Goal: Task Accomplishment & Management: Manage account settings

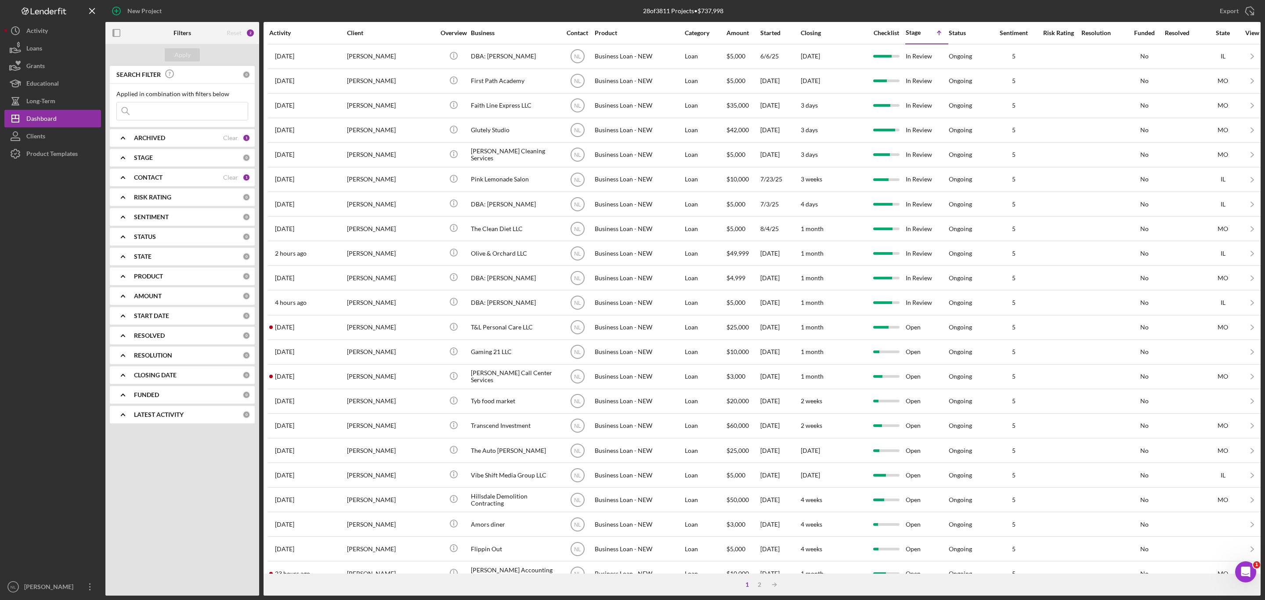
click at [150, 157] on b "STAGE" at bounding box center [143, 157] width 19 height 7
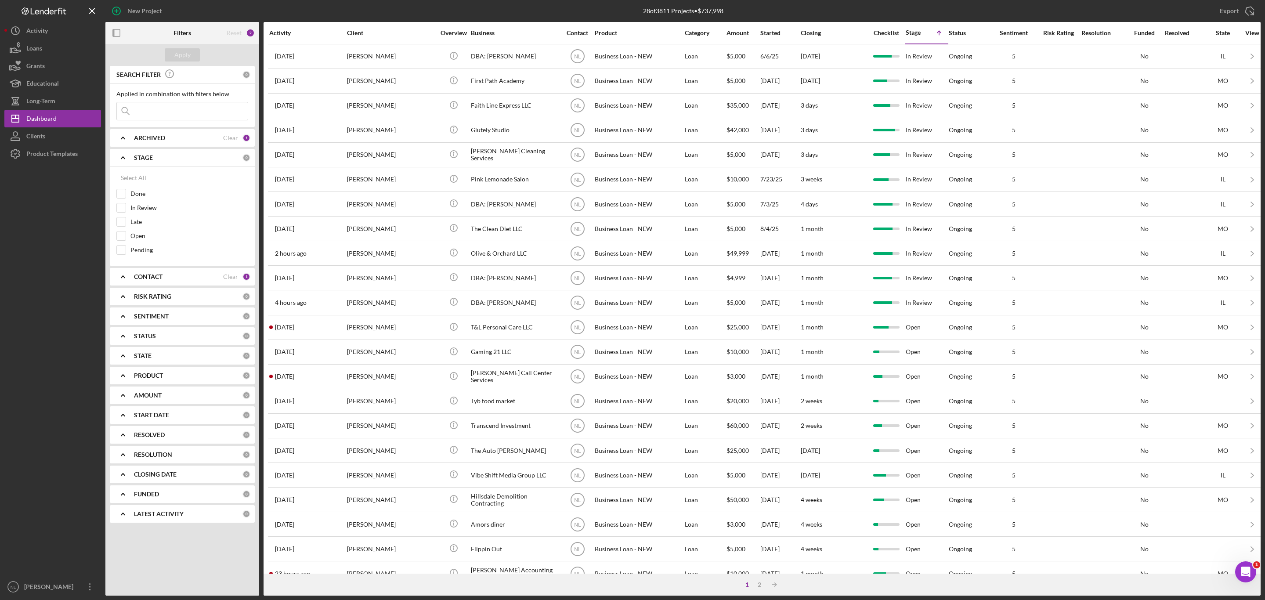
click at [146, 143] on div "ARCHIVED Clear 1" at bounding box center [192, 138] width 116 height 18
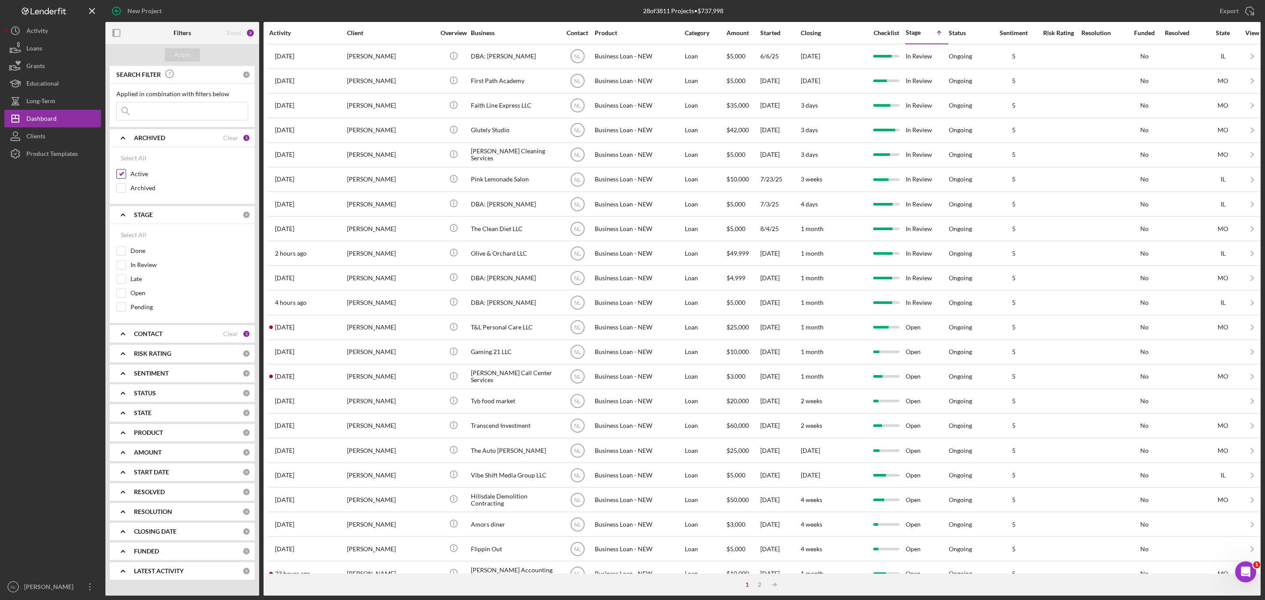
click at [120, 177] on input "Active" at bounding box center [121, 173] width 9 height 9
checkbox input "false"
click at [123, 189] on input "Archived" at bounding box center [121, 188] width 9 height 9
checkbox input "true"
click at [144, 335] on b "CONTACT" at bounding box center [148, 333] width 29 height 7
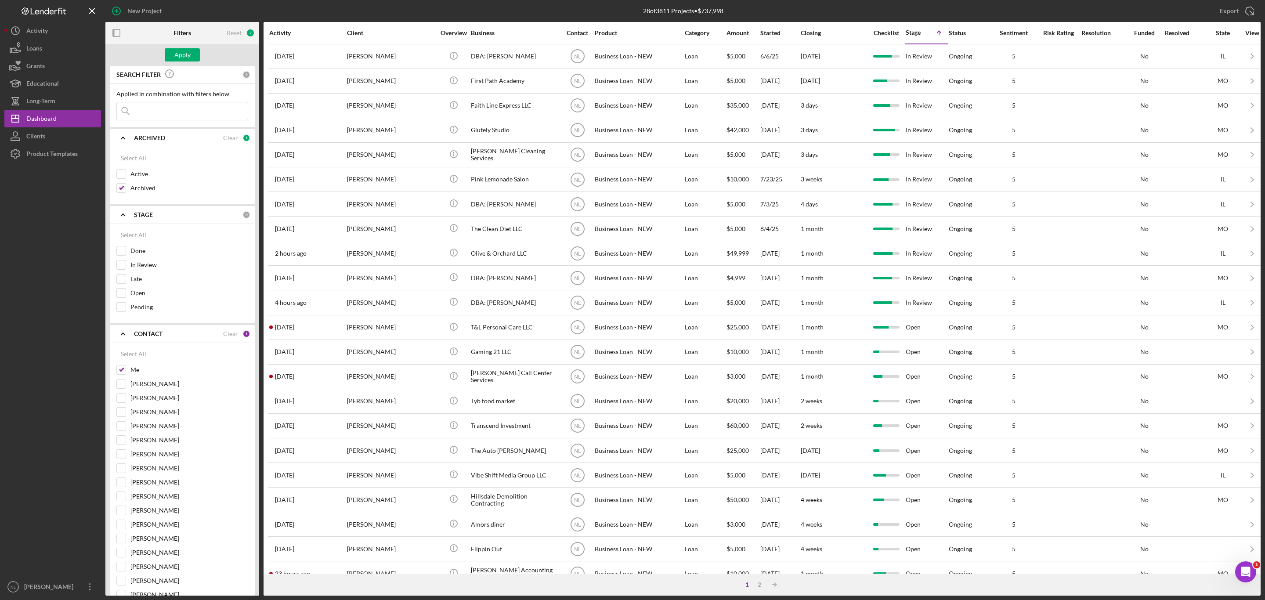
click at [144, 335] on b "CONTACT" at bounding box center [148, 333] width 29 height 7
click at [145, 357] on b "RISK RATING" at bounding box center [152, 353] width 37 height 7
click at [141, 368] on div "SENTIMENT 0" at bounding box center [192, 373] width 116 height 18
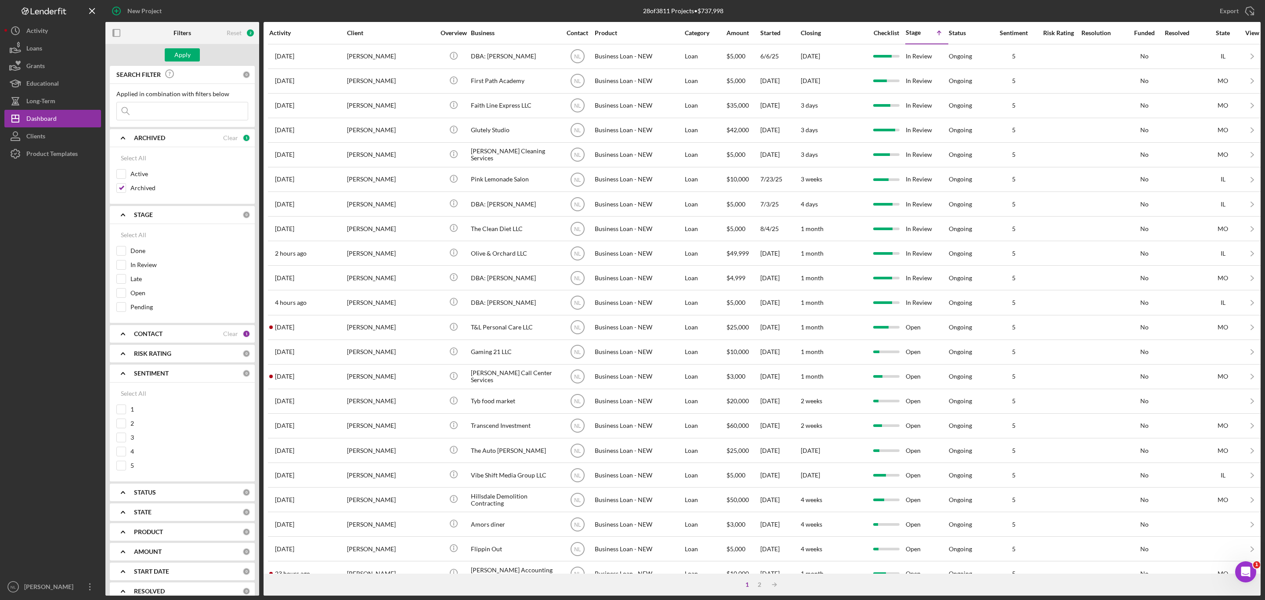
click at [131, 351] on icon "Icon/Expander" at bounding box center [123, 353] width 22 height 22
click at [128, 335] on icon "Icon/Expander" at bounding box center [123, 334] width 22 height 22
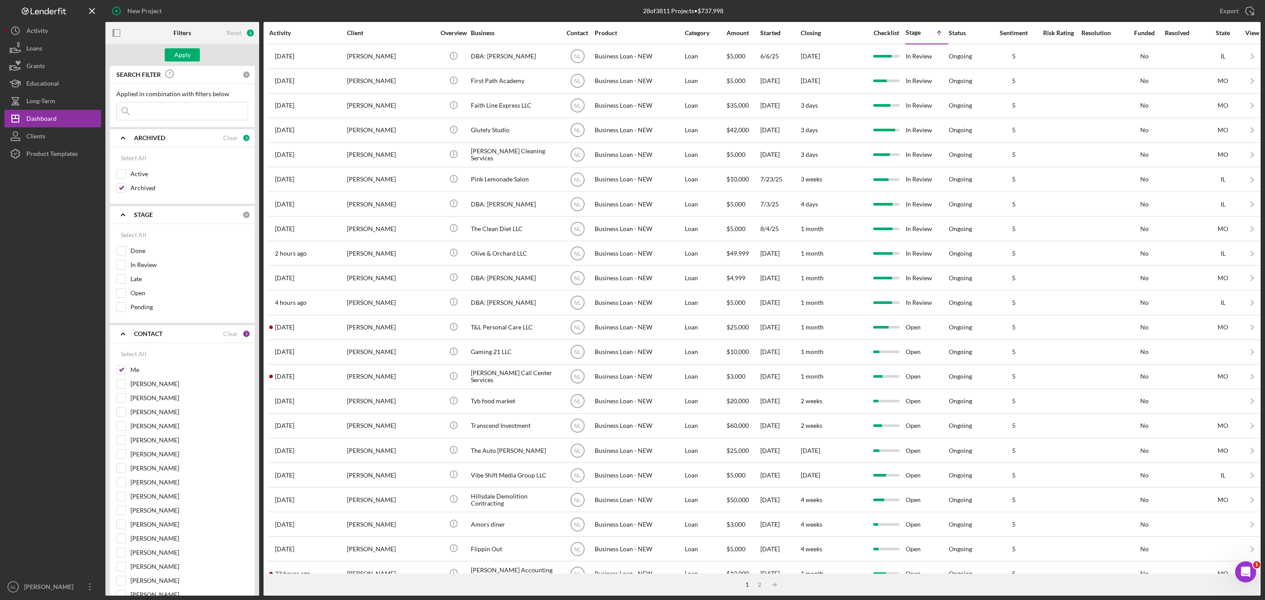
click at [141, 342] on div "CONTACT Clear 1" at bounding box center [192, 334] width 116 height 18
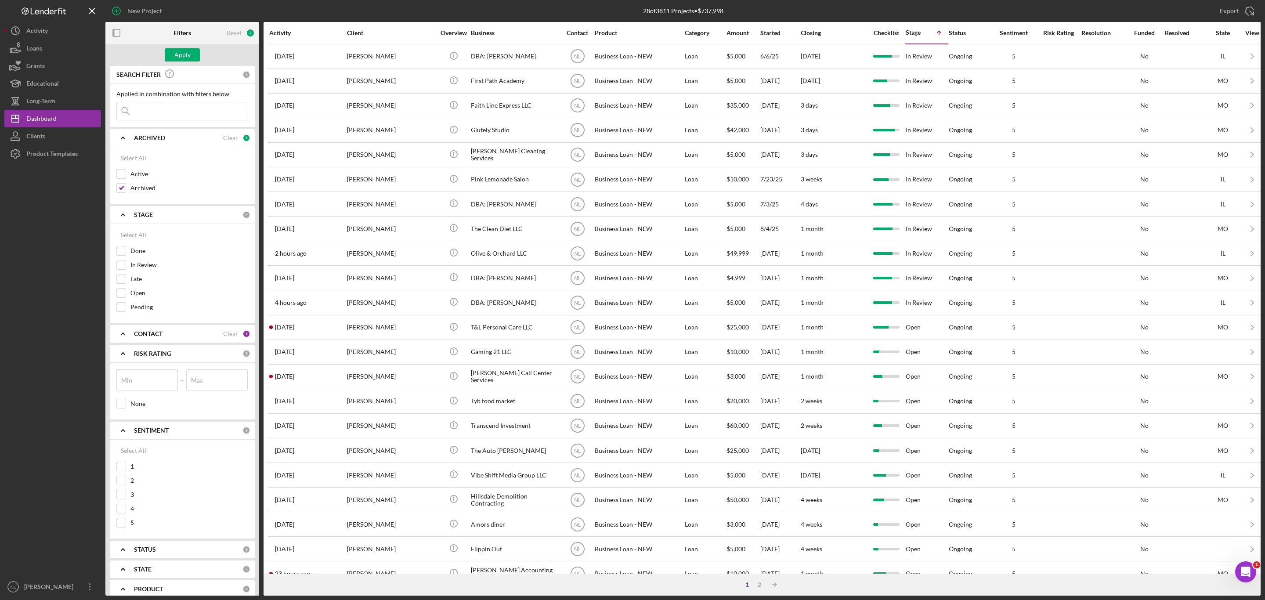
click at [132, 355] on icon "Icon/Expander" at bounding box center [123, 353] width 22 height 22
click at [157, 213] on div "STAGE" at bounding box center [188, 214] width 108 height 7
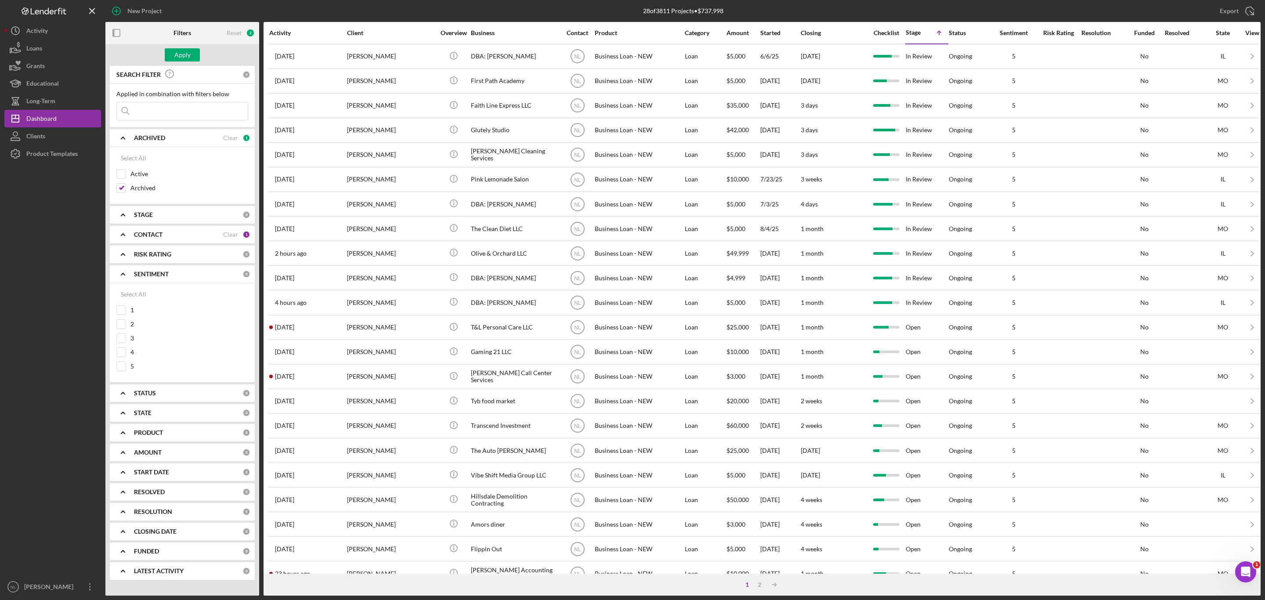
click at [145, 236] on b "CONTACT" at bounding box center [148, 234] width 29 height 7
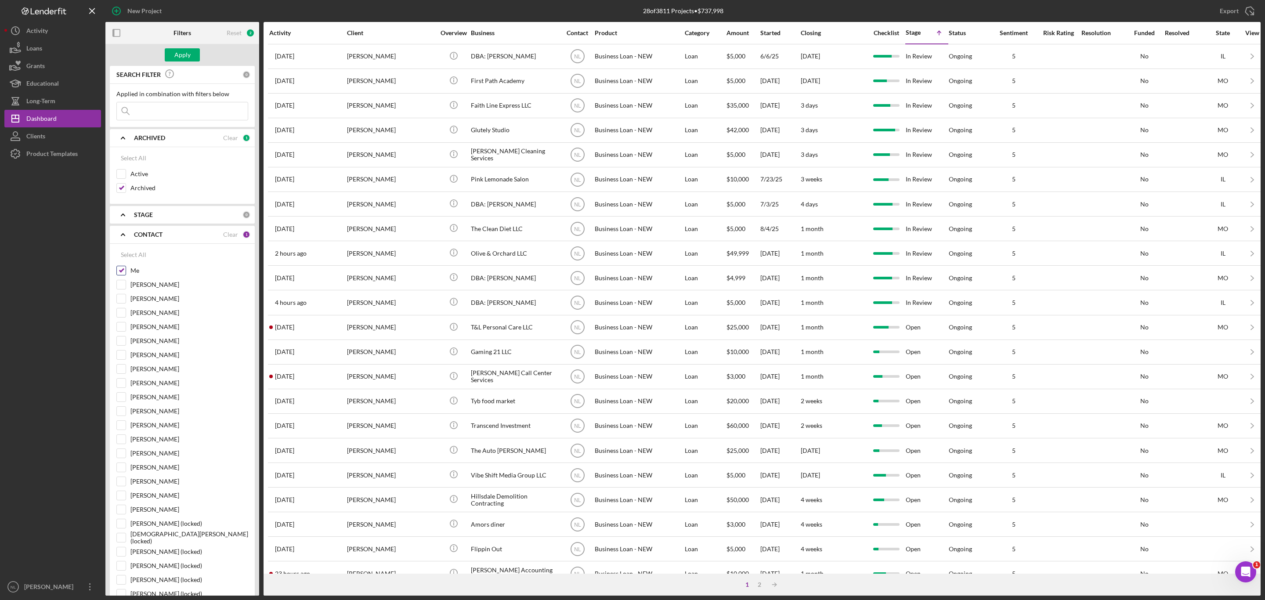
click at [124, 274] on input "Me" at bounding box center [121, 270] width 9 height 9
checkbox input "false"
click at [150, 109] on input at bounding box center [182, 111] width 131 height 18
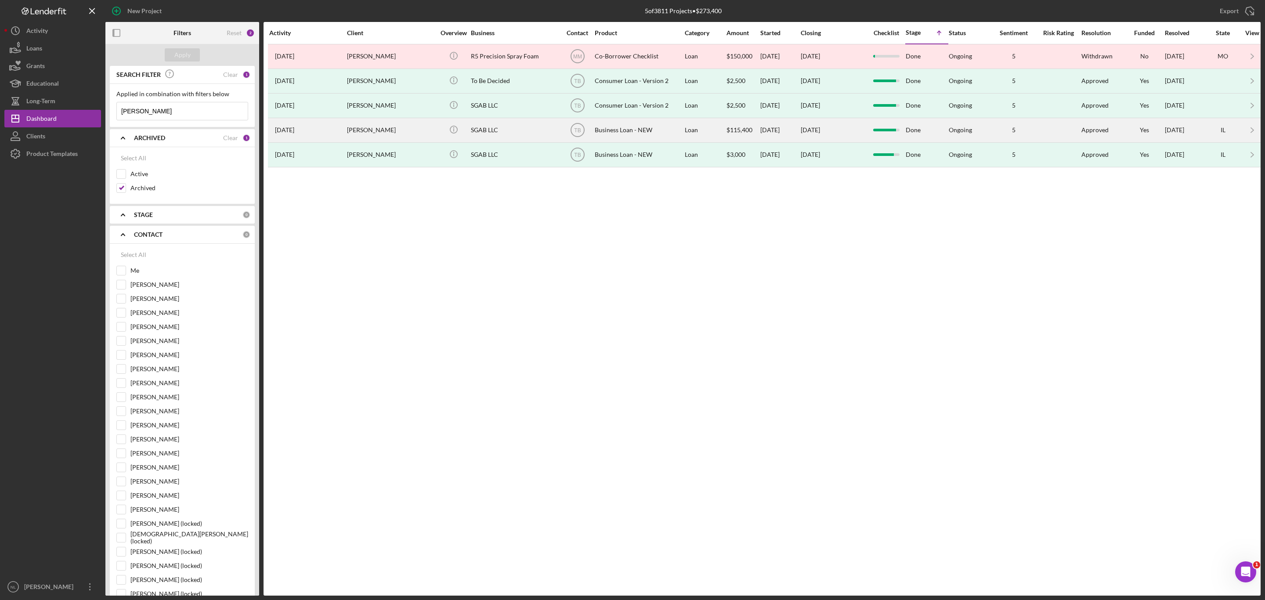
type input "[PERSON_NAME]"
click at [533, 141] on div "SGAB LLC" at bounding box center [515, 130] width 88 height 23
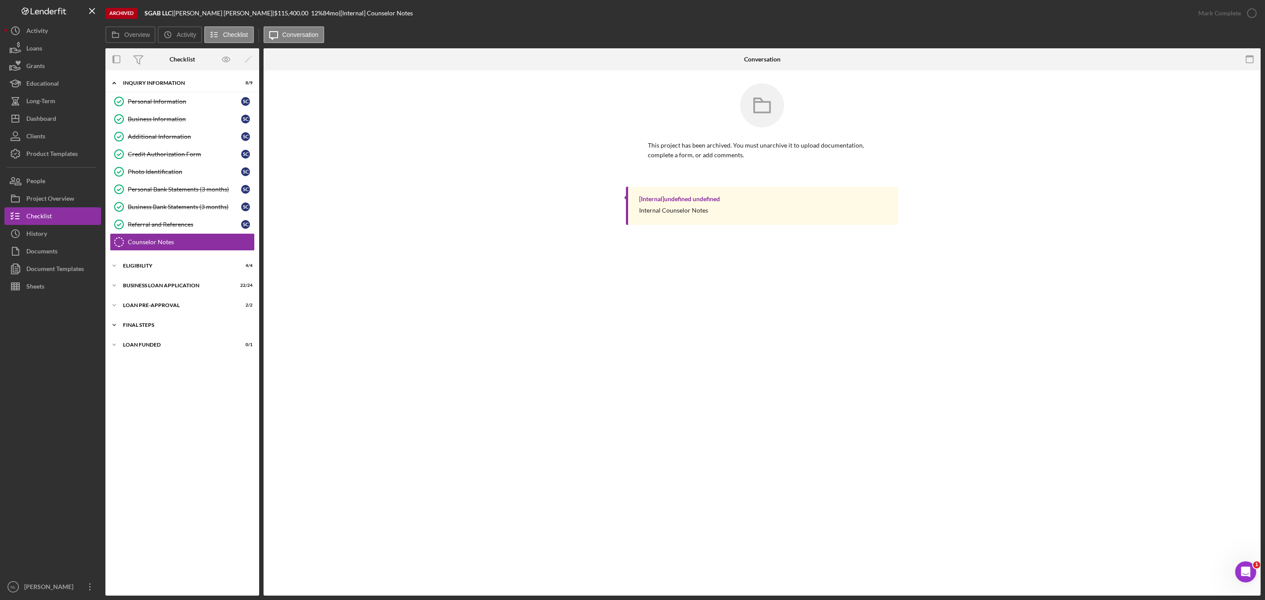
click at [159, 321] on div "Icon/Expander FINAL STEPS 16 / 19" at bounding box center [182, 325] width 154 height 18
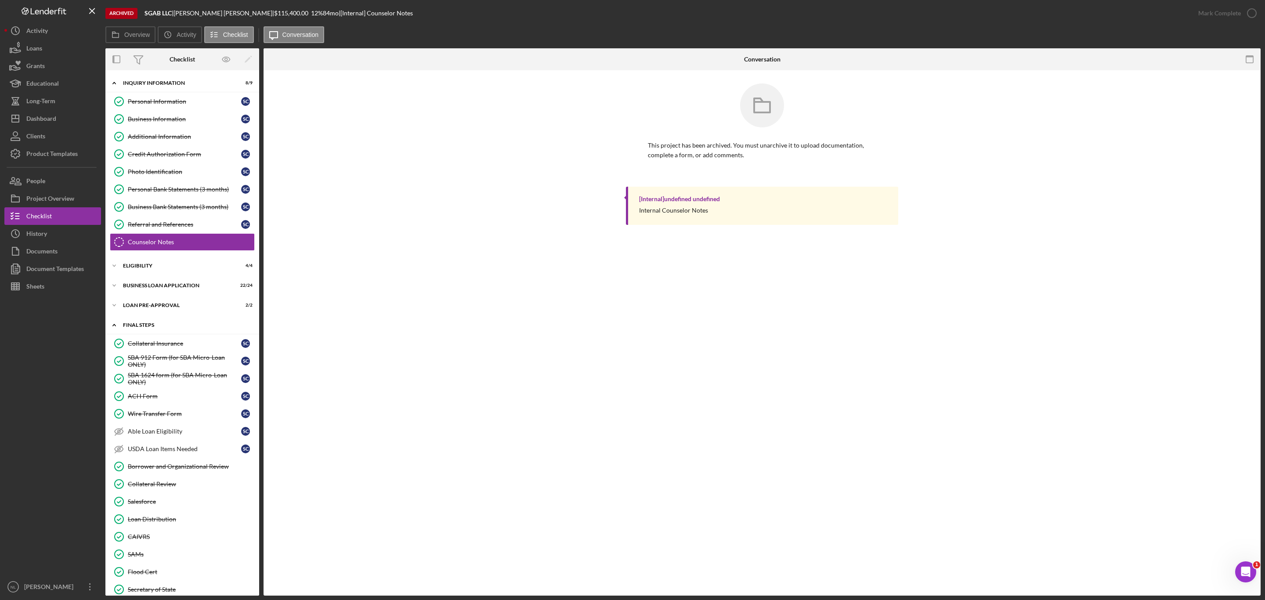
scroll to position [113, 0]
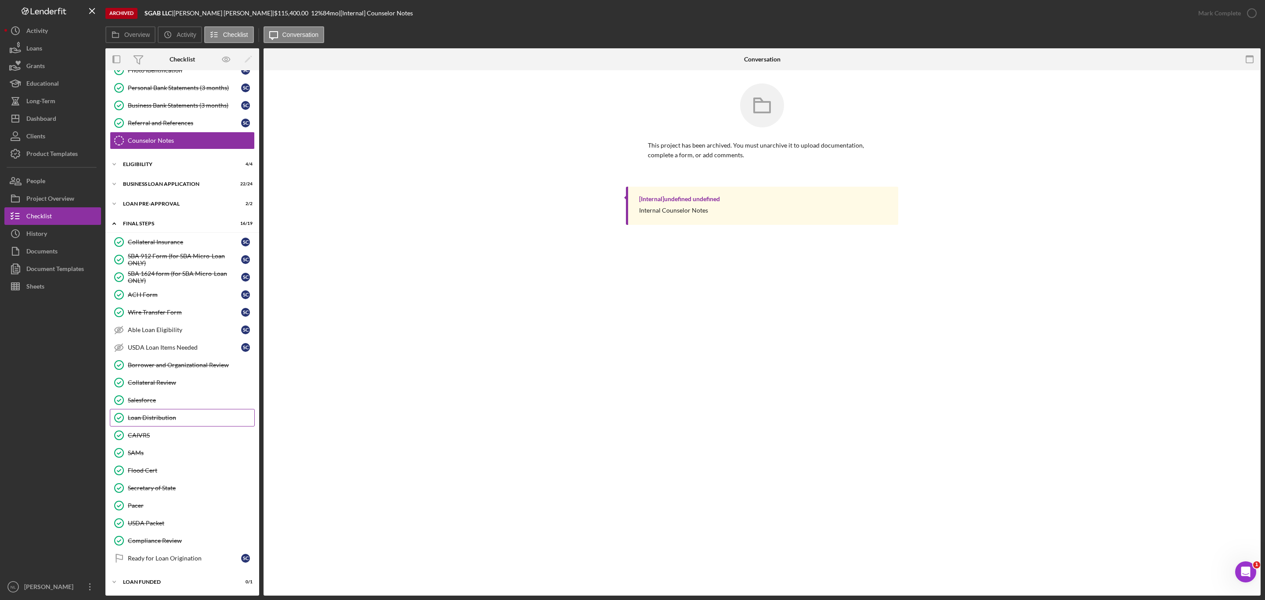
click at [173, 417] on div "Loan Distribution" at bounding box center [191, 417] width 126 height 7
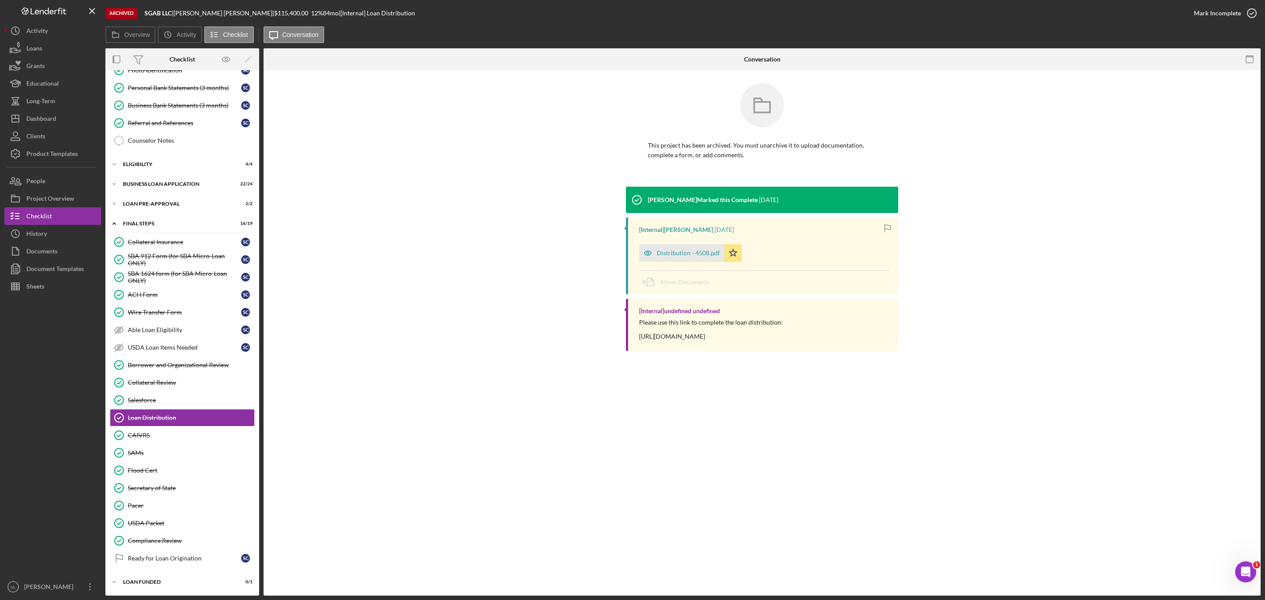
scroll to position [113, 0]
click at [684, 242] on div "Distribution - 4508.pdf Icon/Star" at bounding box center [692, 251] width 107 height 22
click at [676, 248] on div "Distribution - 4508.pdf" at bounding box center [681, 253] width 85 height 18
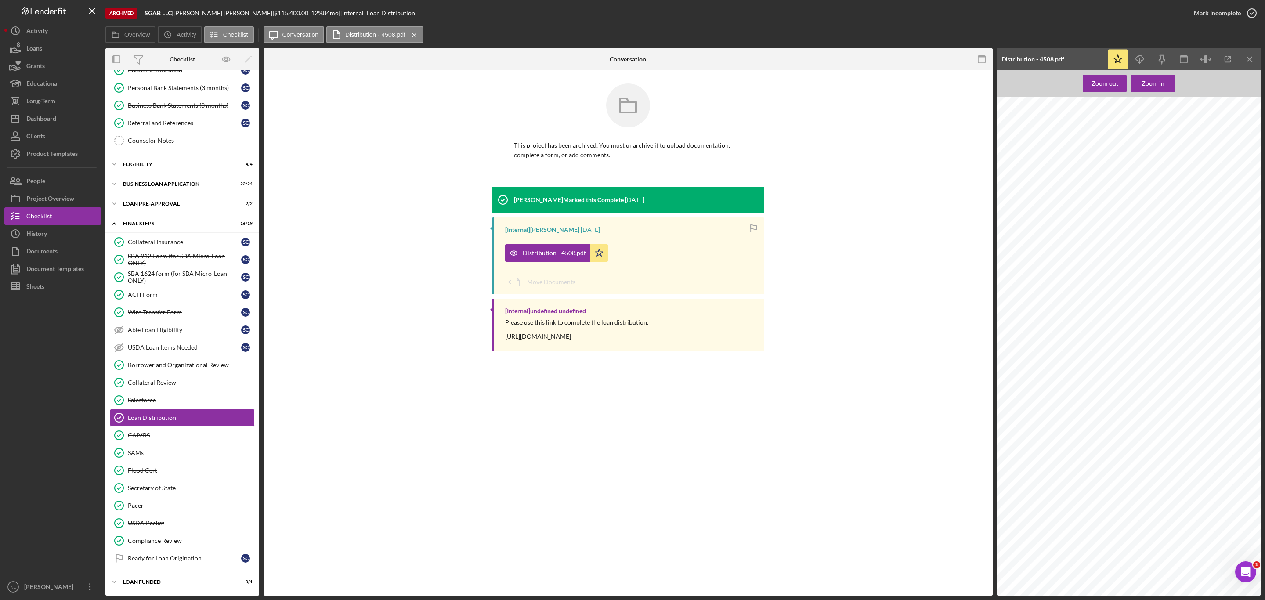
scroll to position [149, 0]
click at [1145, 66] on icon "Icon/Download" at bounding box center [1140, 60] width 20 height 20
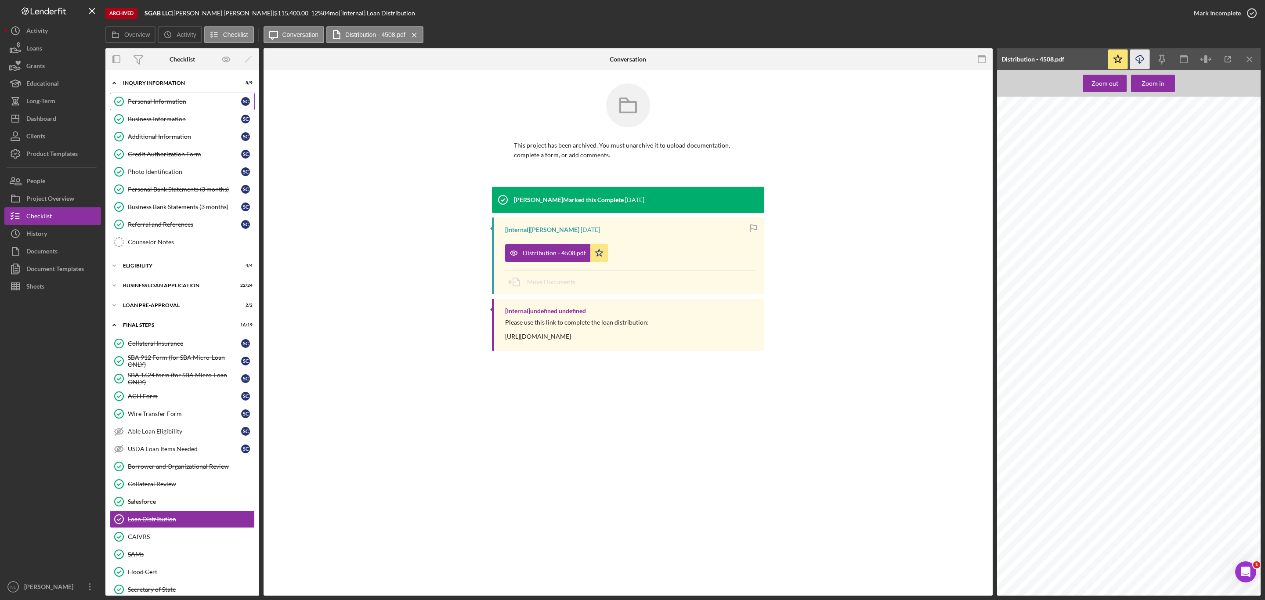
click at [191, 104] on div "Personal Information" at bounding box center [184, 101] width 113 height 7
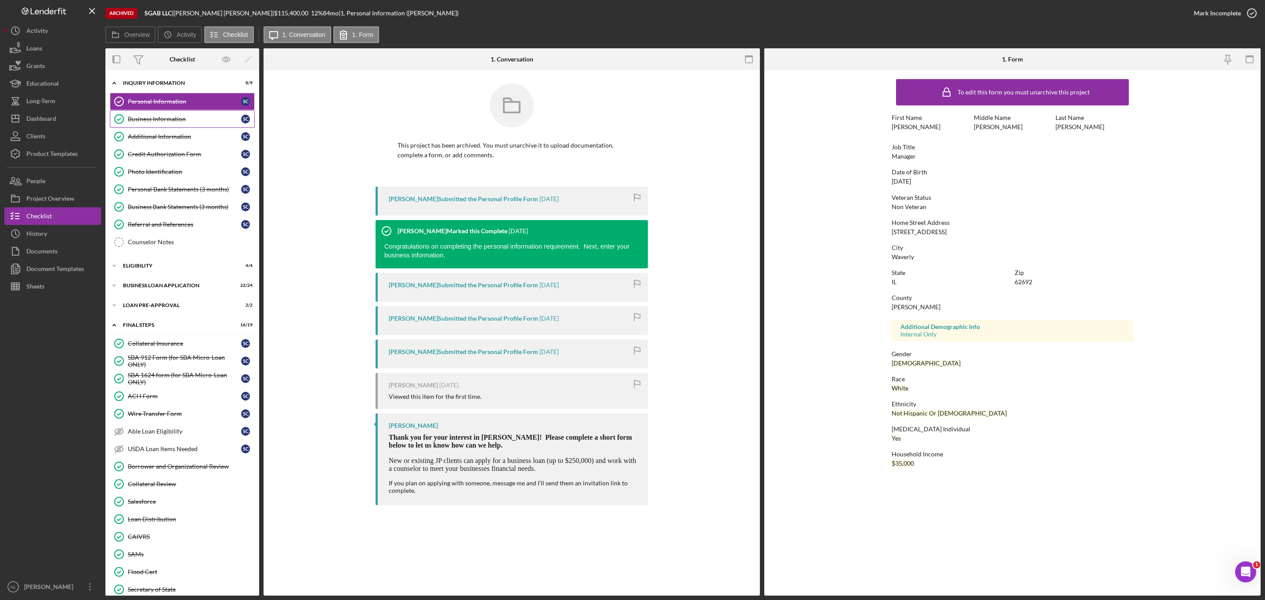
click at [190, 124] on link "Business Information Business Information S c" at bounding box center [182, 119] width 145 height 18
